Goal: Download file/media

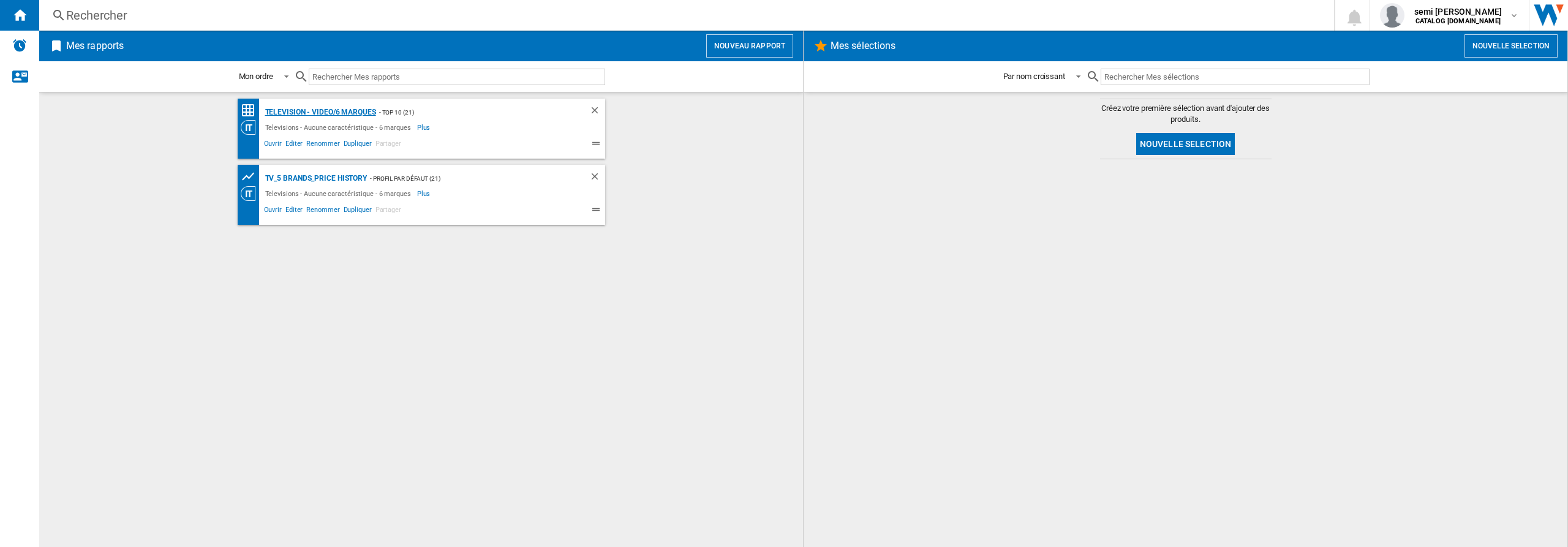
click at [304, 110] on div "Television - video/6 marques" at bounding box center [319, 112] width 114 height 16
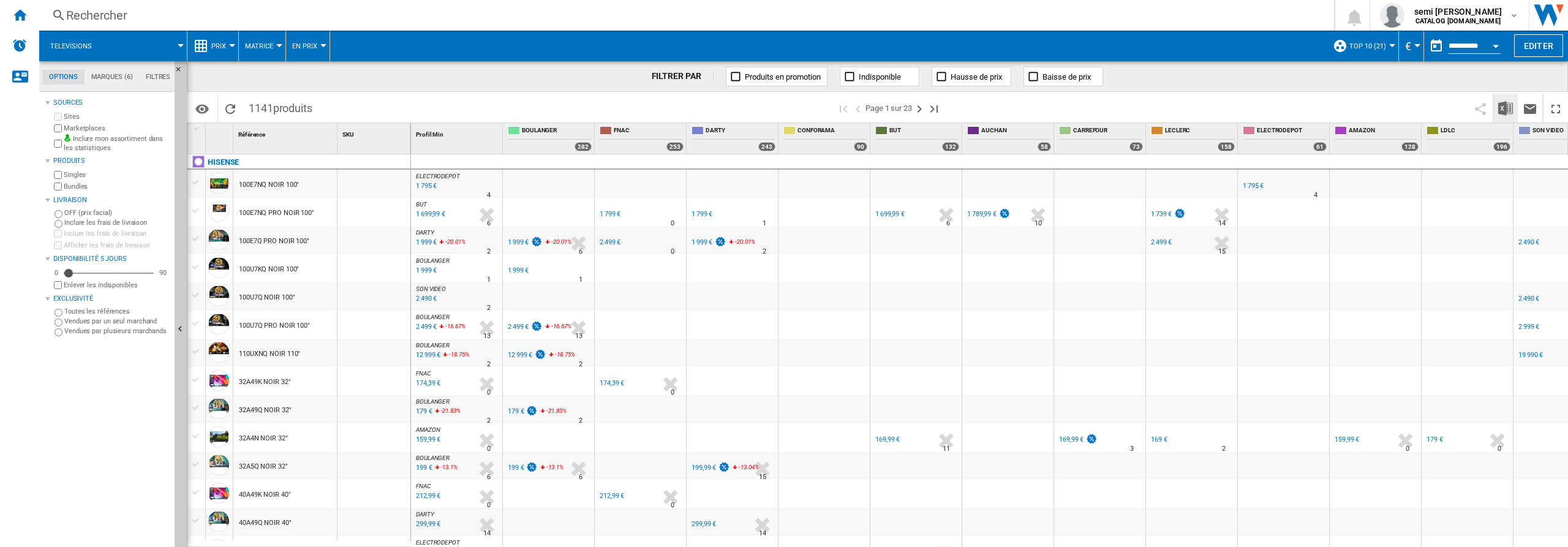
click at [1509, 111] on img "Télécharger au format Excel" at bounding box center [1506, 109] width 15 height 15
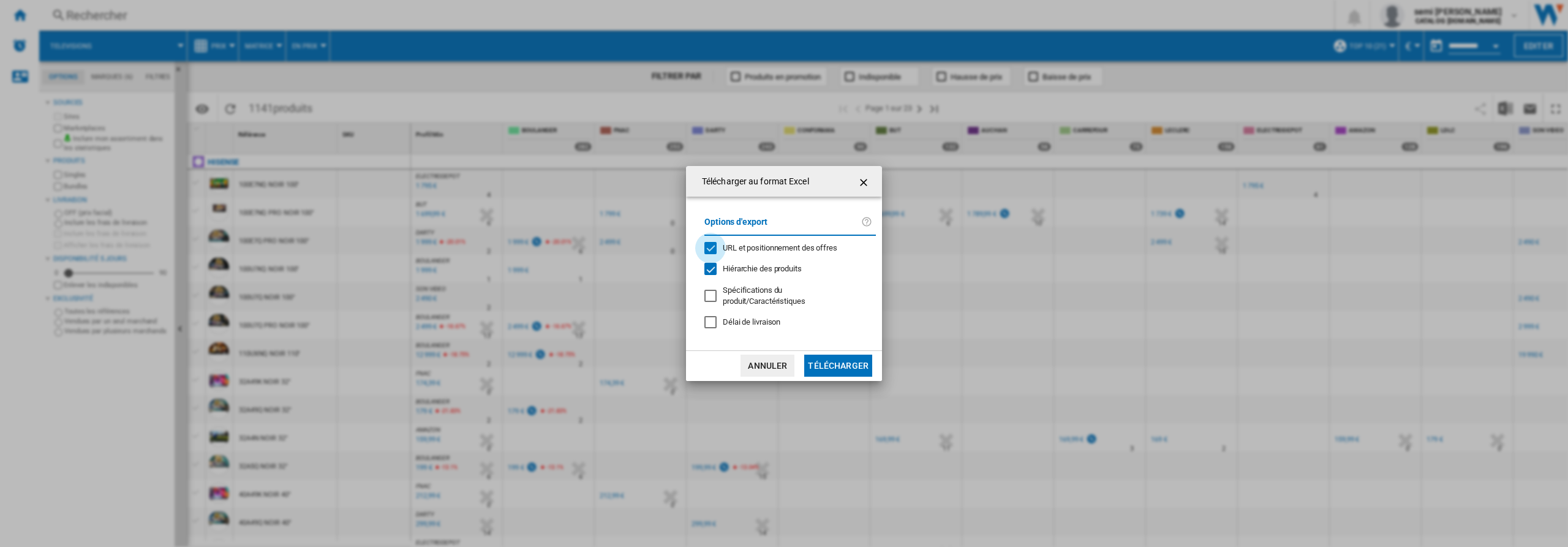
click at [709, 247] on div "URL et positionnement des offres" at bounding box center [710, 248] width 12 height 12
click at [708, 271] on div "Hiérarchie des produits" at bounding box center [710, 269] width 12 height 12
click at [836, 360] on button "Télécharger" at bounding box center [839, 366] width 68 height 22
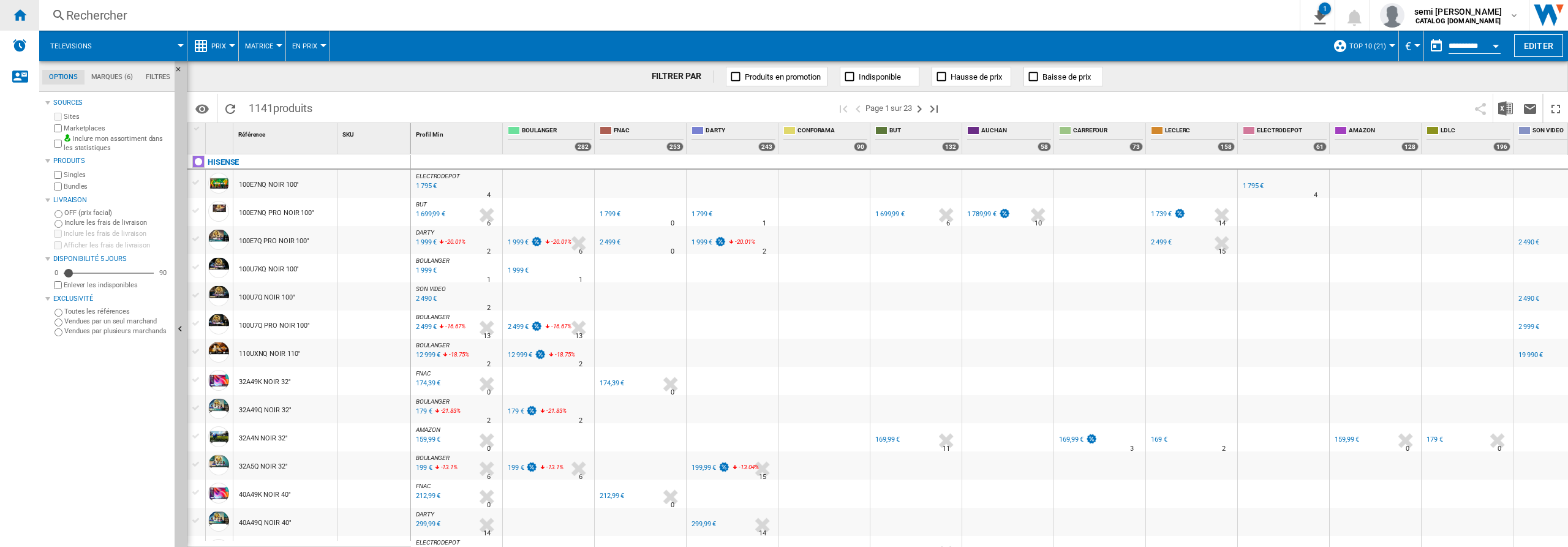
click at [19, 16] on ng-md-icon "Accueil" at bounding box center [19, 15] width 15 height 15
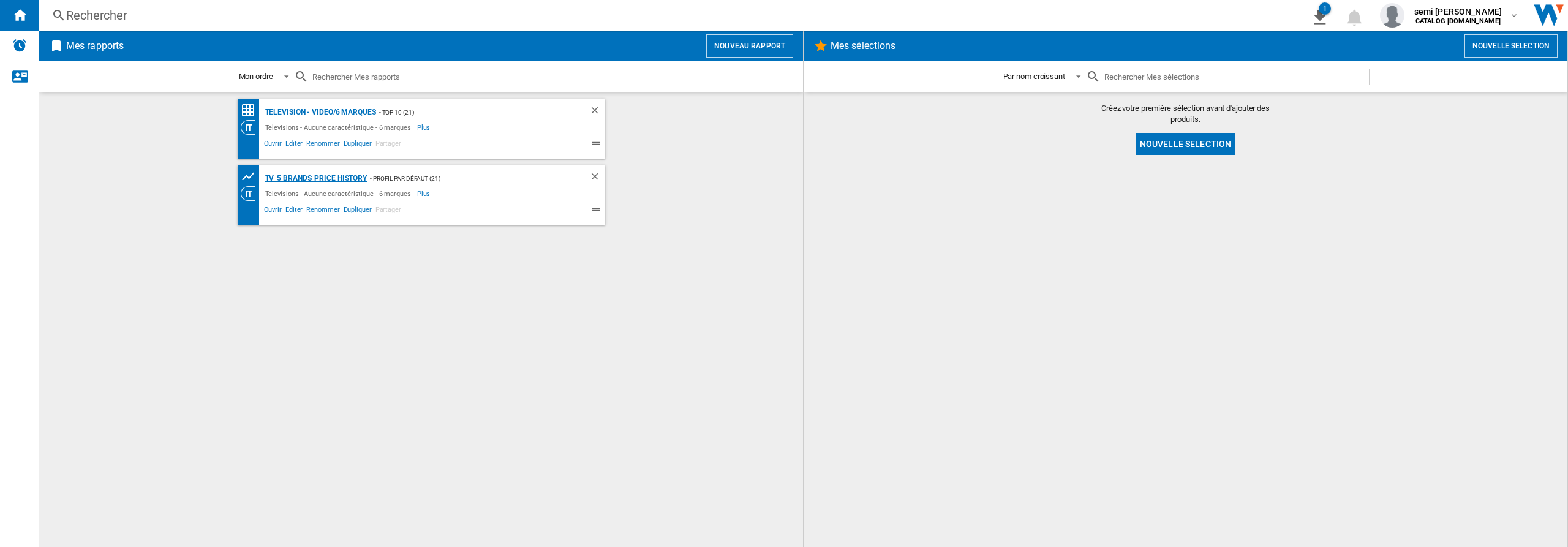
click at [334, 175] on div "TV_5 Brands_Price History" at bounding box center [315, 178] width 105 height 16
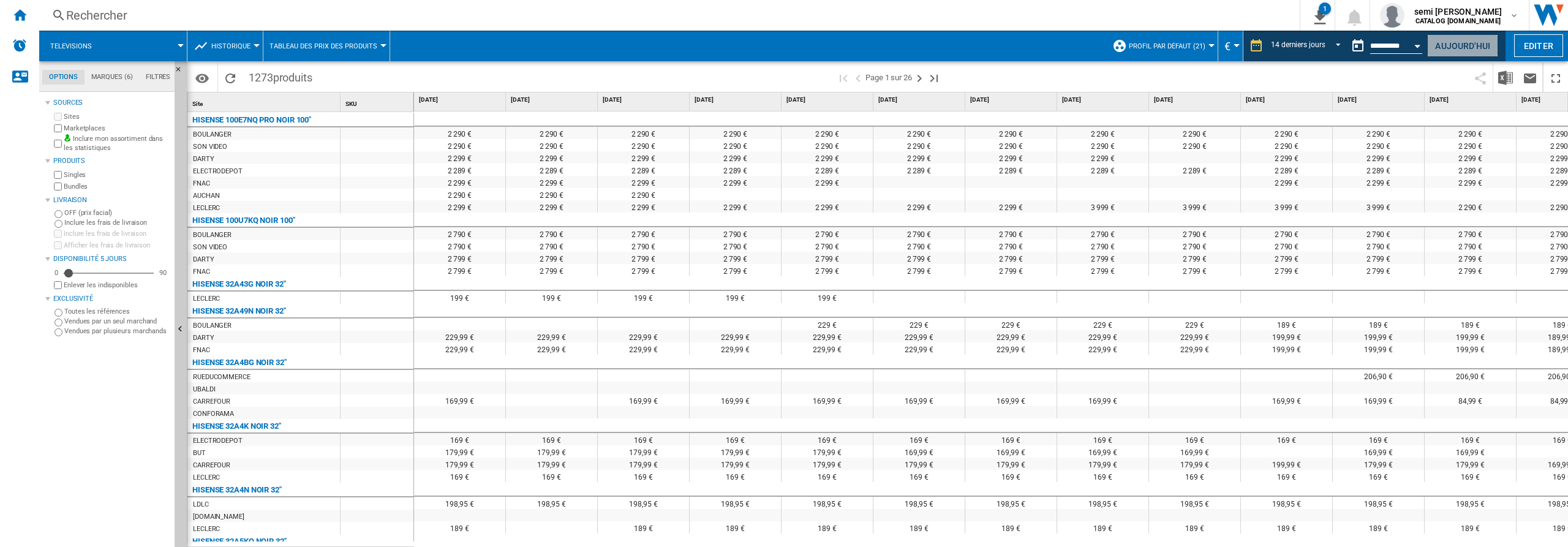
click at [1485, 47] on button "Aujourd'hui" at bounding box center [1463, 45] width 71 height 23
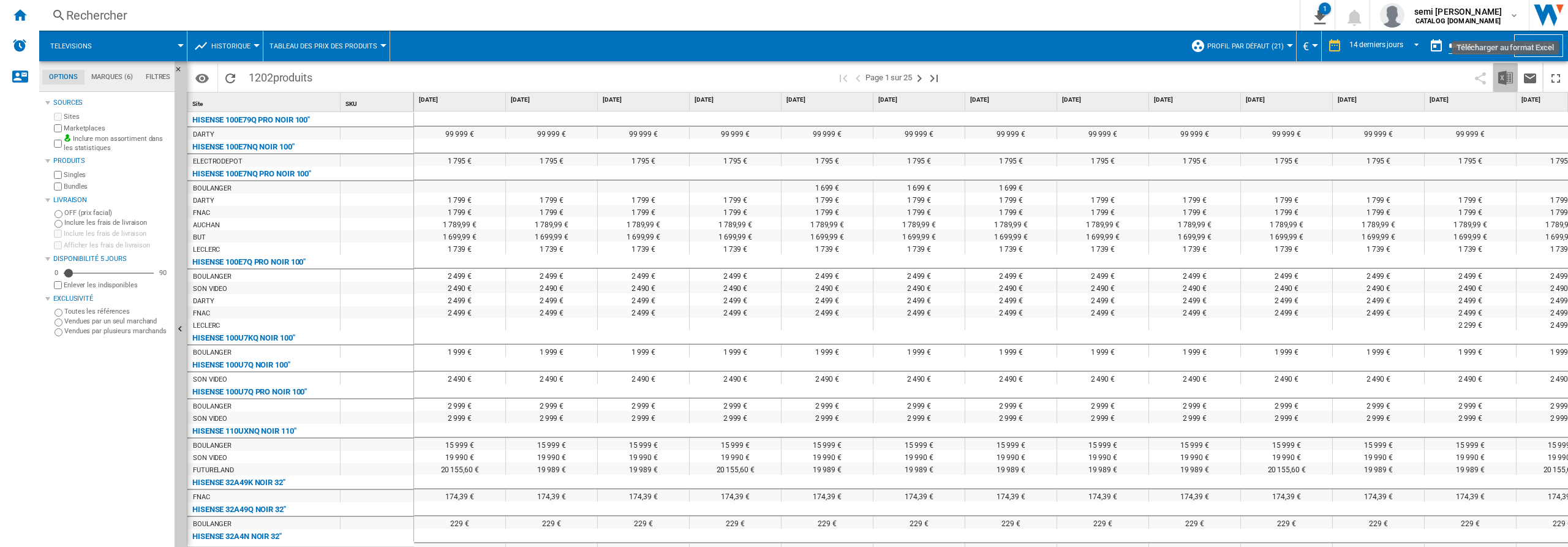
click at [1506, 80] on img "Télécharger au format Excel" at bounding box center [1506, 78] width 15 height 15
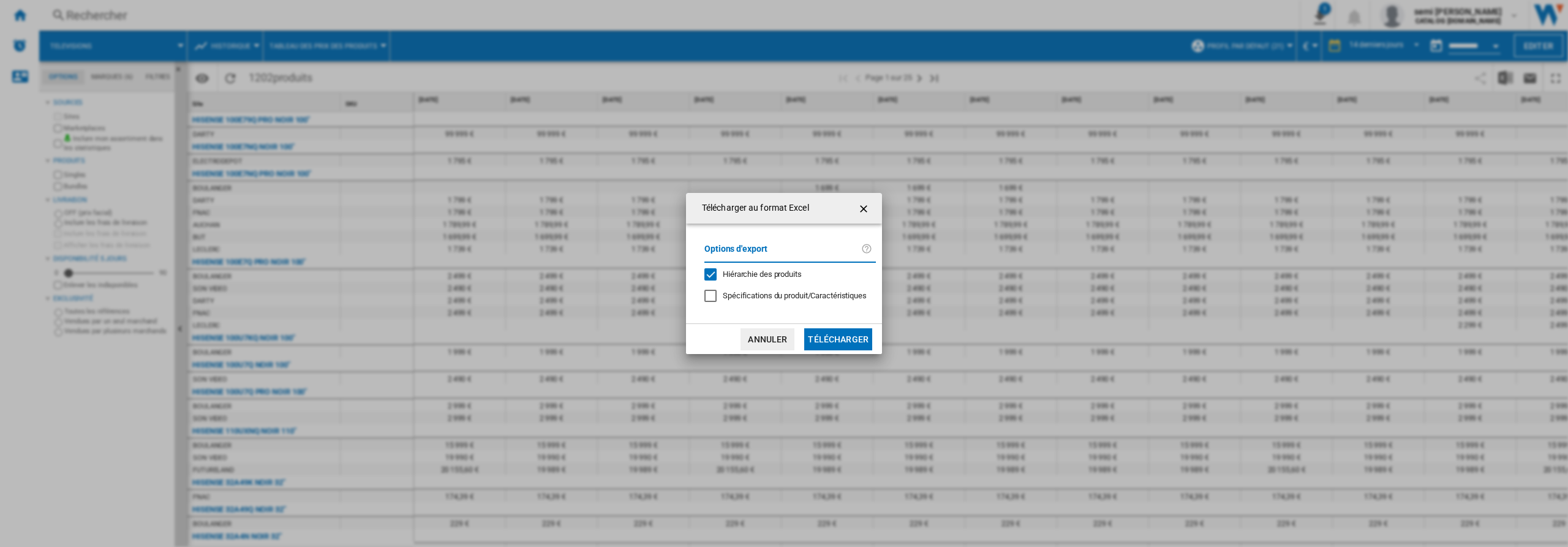
click at [711, 275] on div "Hiérarchie des produits" at bounding box center [710, 274] width 12 height 12
click at [850, 343] on button "Télécharger" at bounding box center [839, 340] width 68 height 22
